Goal: Task Accomplishment & Management: Use online tool/utility

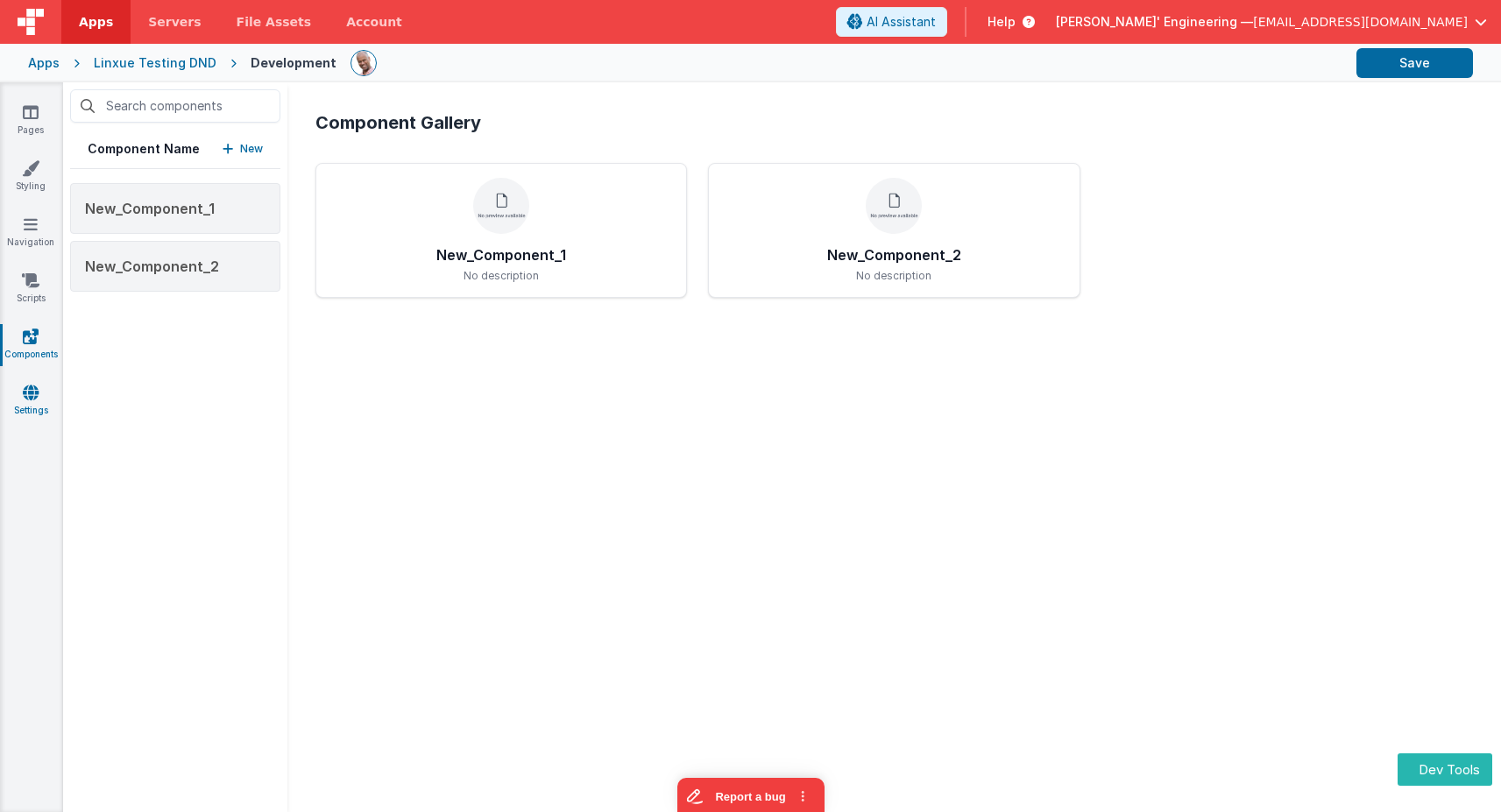
click at [36, 402] on link "Settings" at bounding box center [30, 401] width 63 height 35
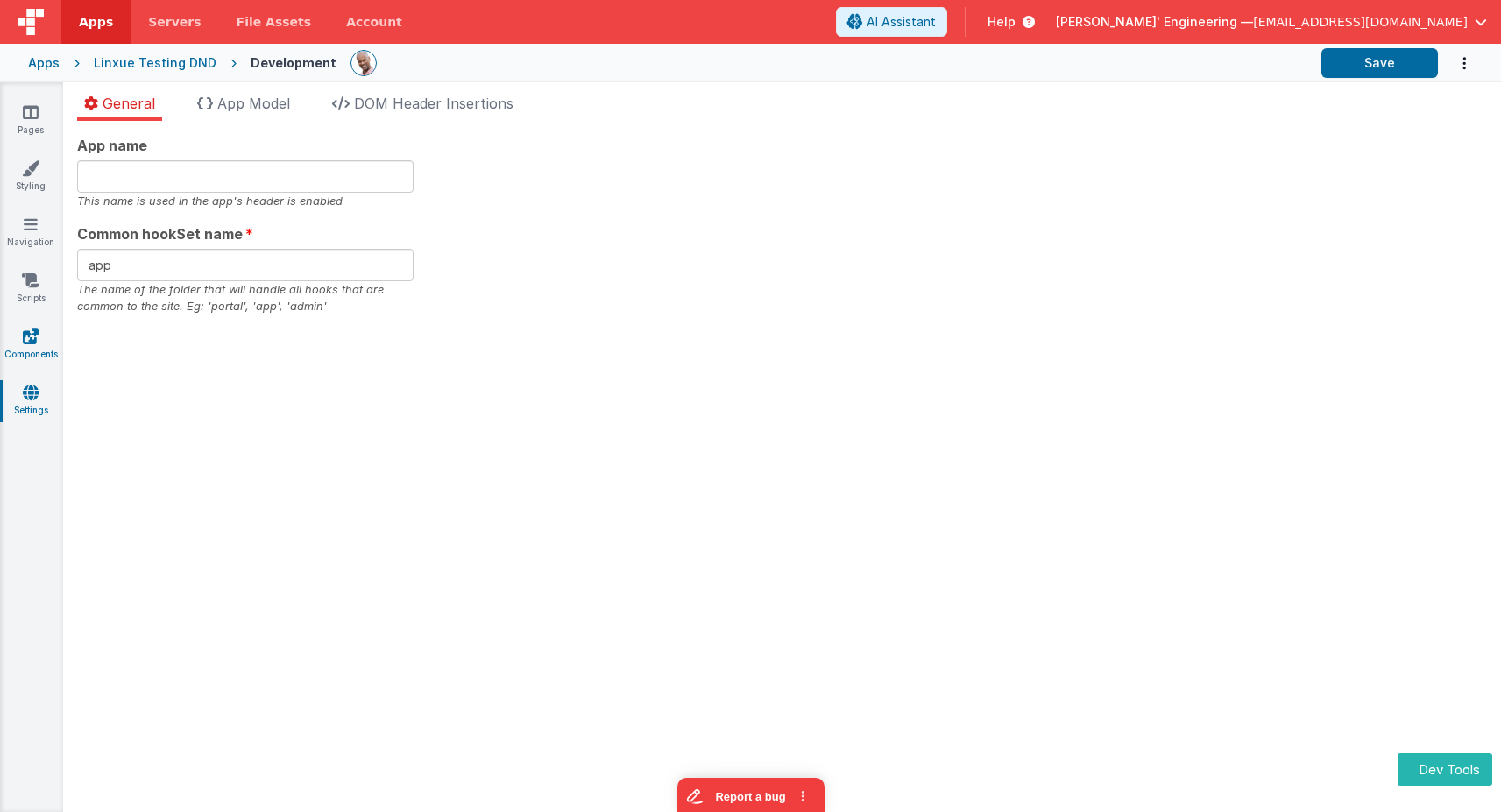
click at [36, 328] on icon at bounding box center [30, 336] width 16 height 17
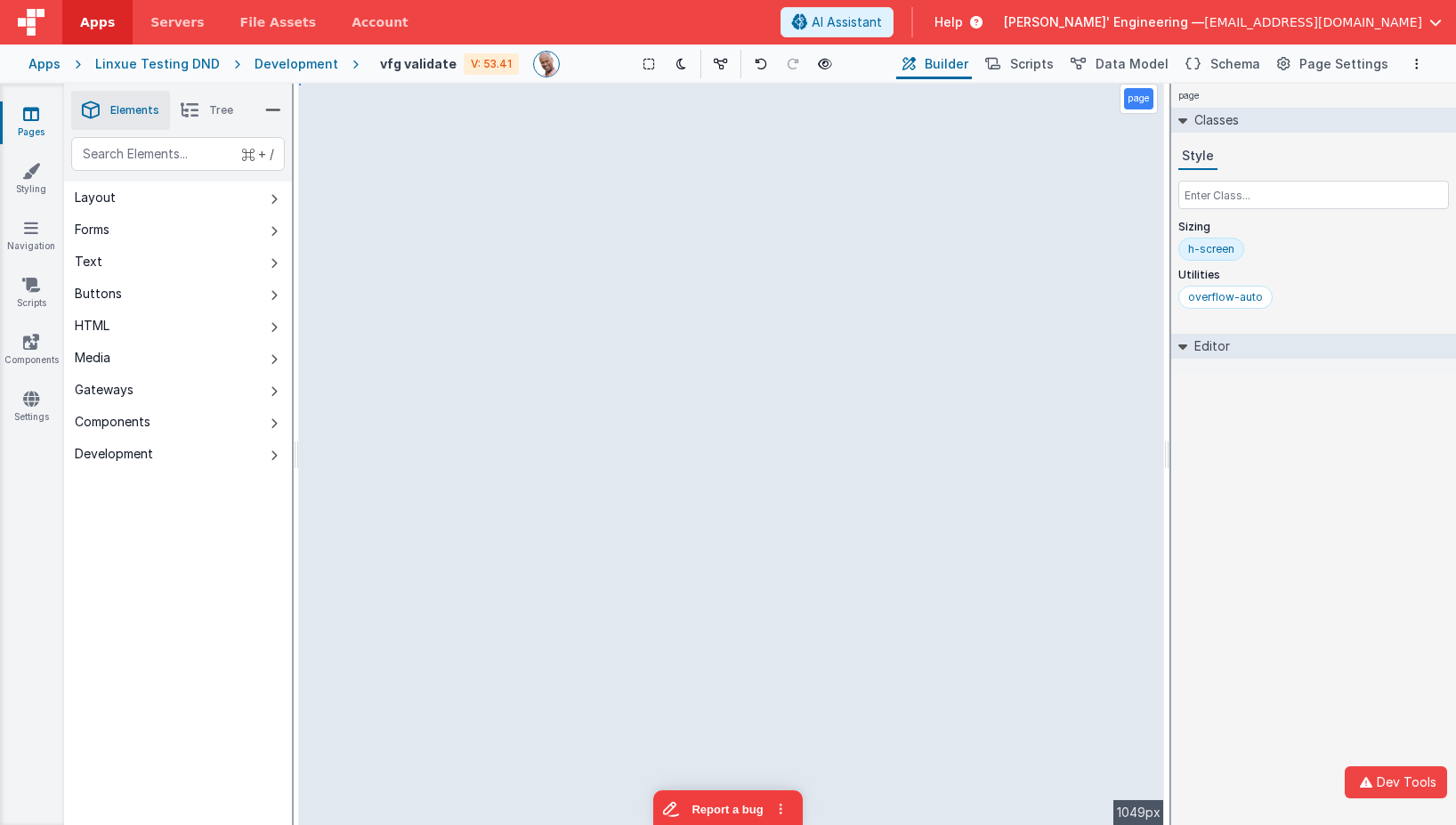
click at [135, 542] on div "+ / Layout Forms Text Buttons HTML Media Gateways Components Development Page P…" at bounding box center [178, 523] width 228 height 771
